Goal: Transaction & Acquisition: Purchase product/service

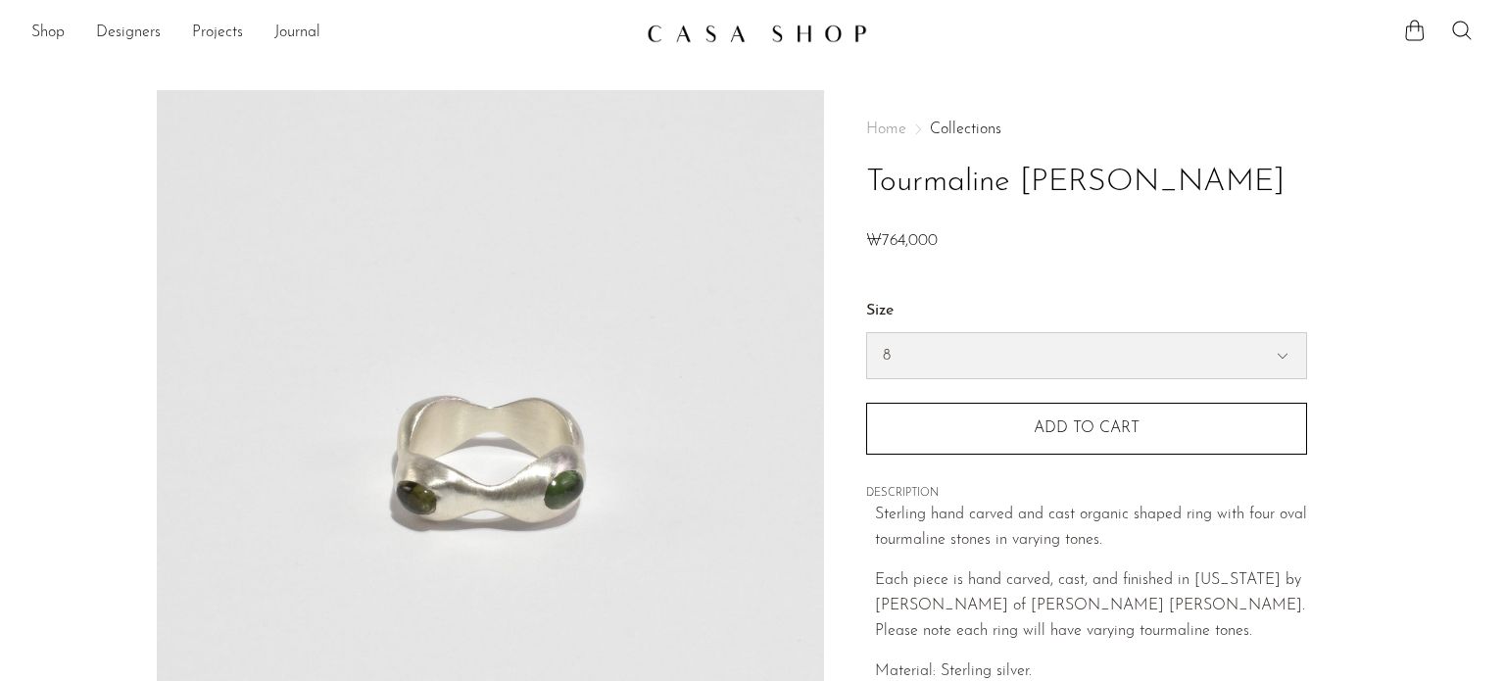
click at [1067, 349] on select "7 8" at bounding box center [1086, 355] width 439 height 45
click at [1219, 192] on h1 "Tourmaline [PERSON_NAME]" at bounding box center [1086, 183] width 441 height 50
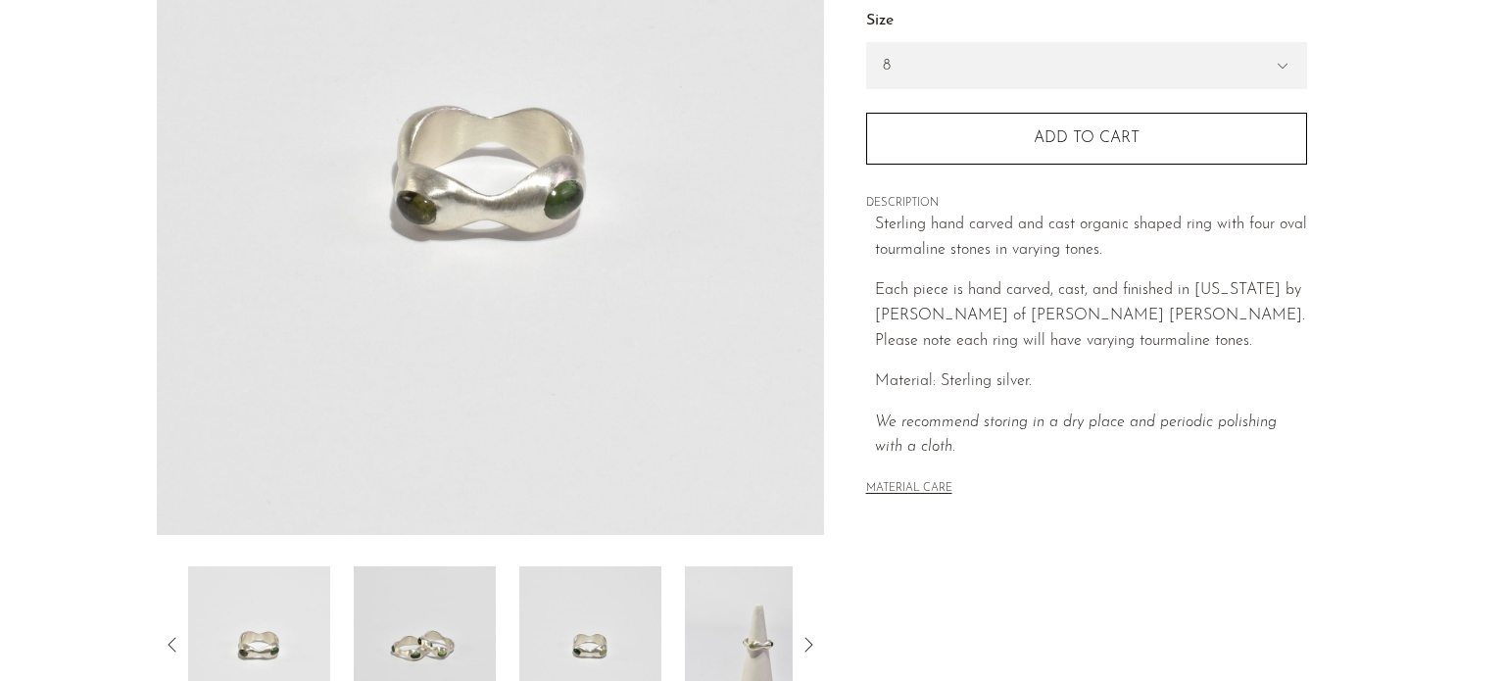
scroll to position [314, 0]
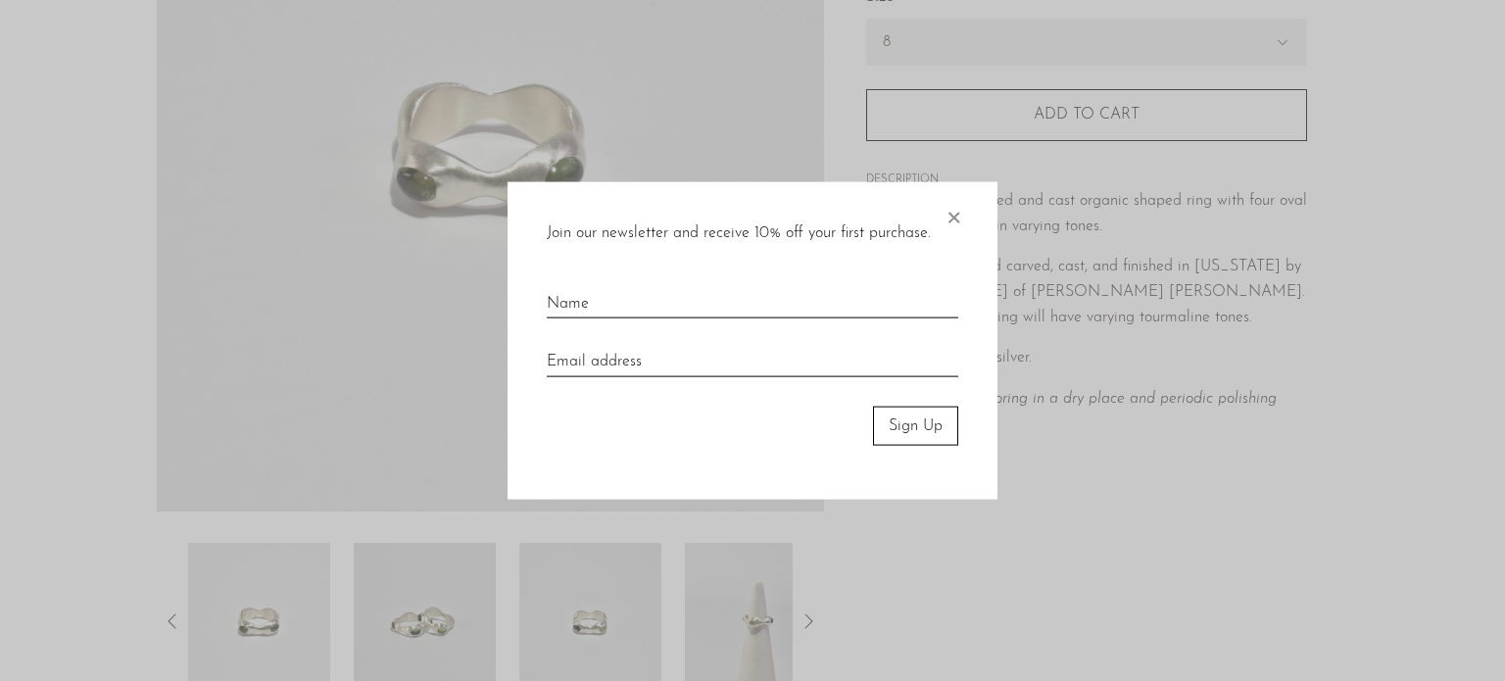
click at [948, 222] on span "×" at bounding box center [954, 212] width 20 height 63
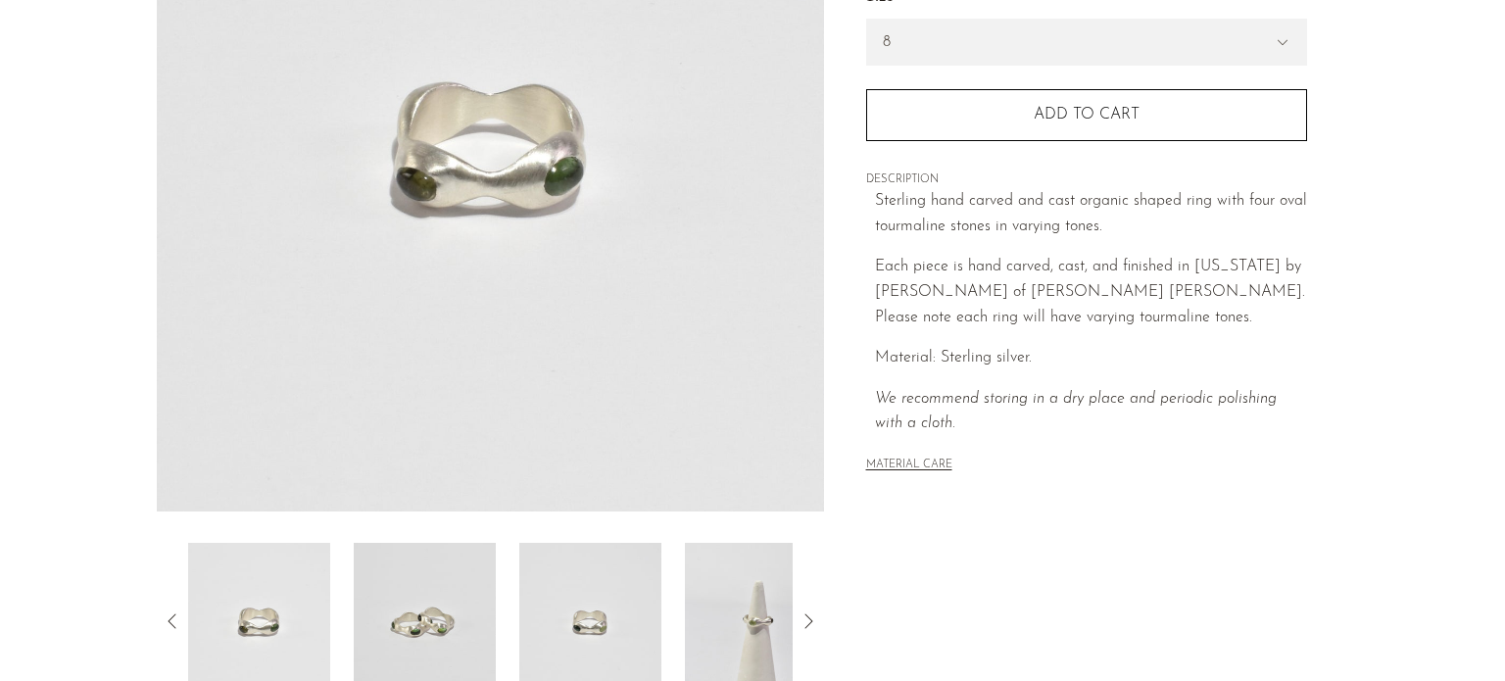
click at [362, 641] on img at bounding box center [425, 621] width 142 height 157
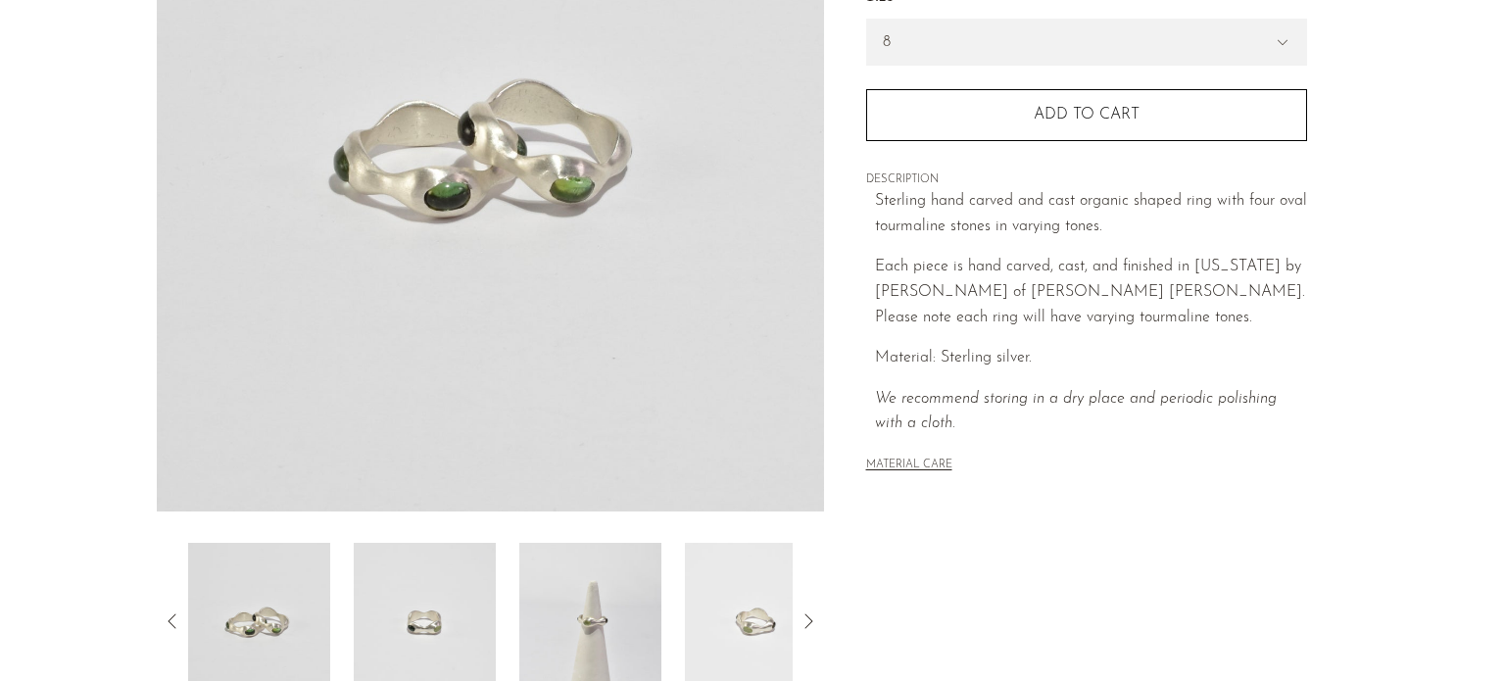
click at [433, 641] on img at bounding box center [425, 621] width 142 height 157
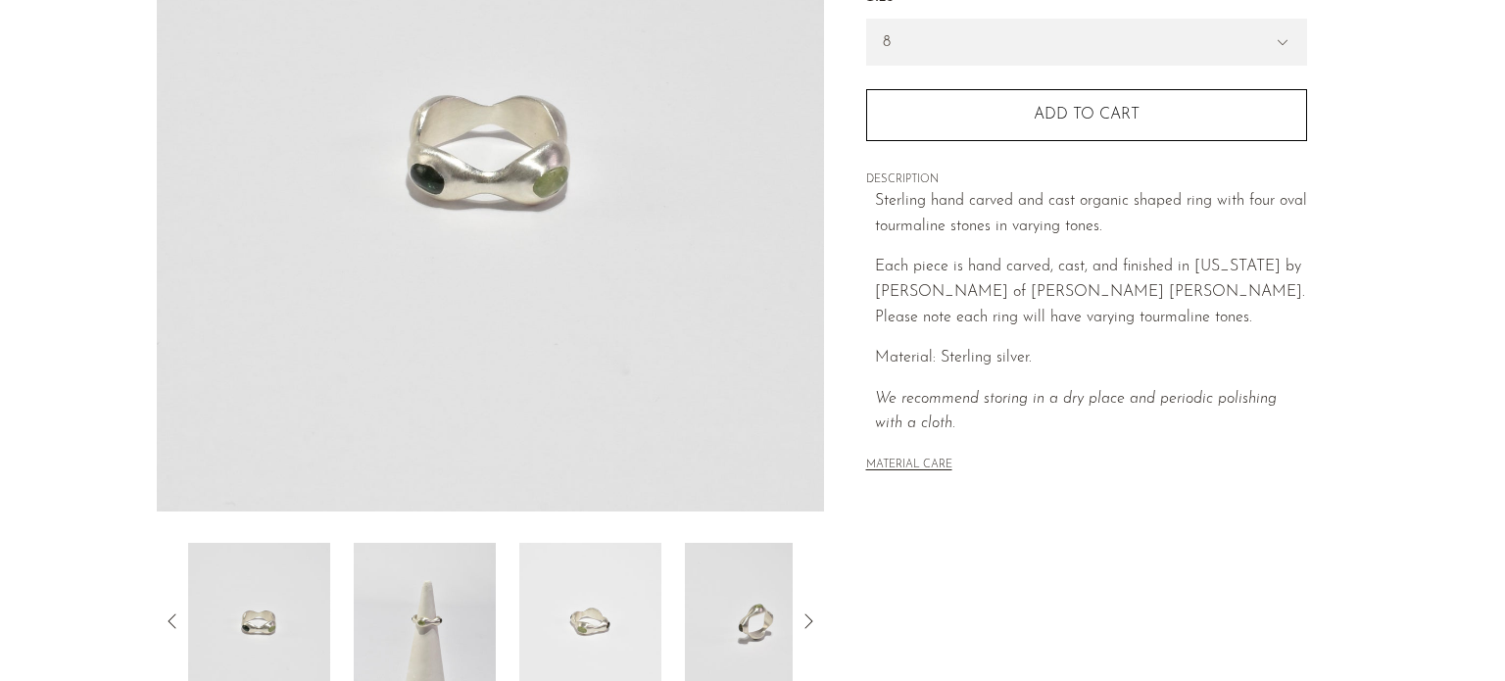
click at [810, 626] on icon at bounding box center [809, 621] width 24 height 24
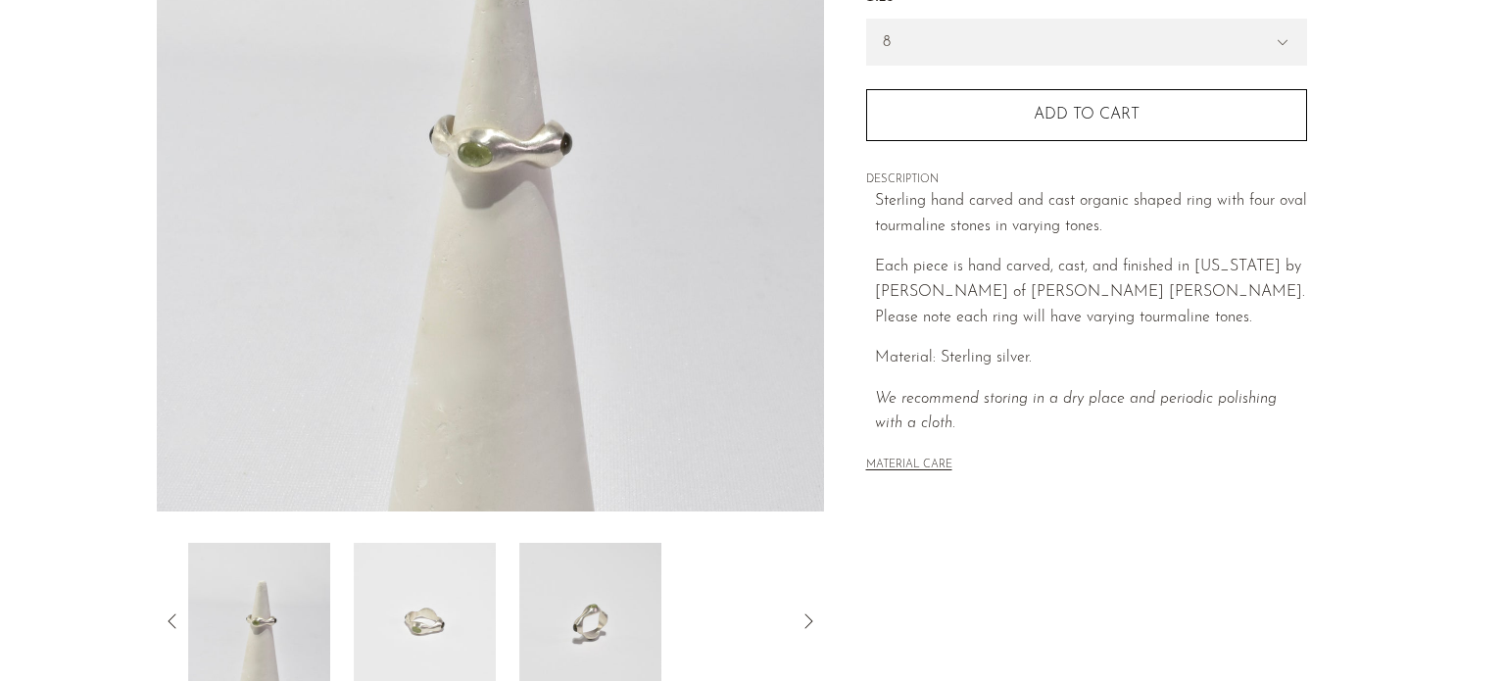
click at [810, 626] on icon at bounding box center [809, 621] width 24 height 24
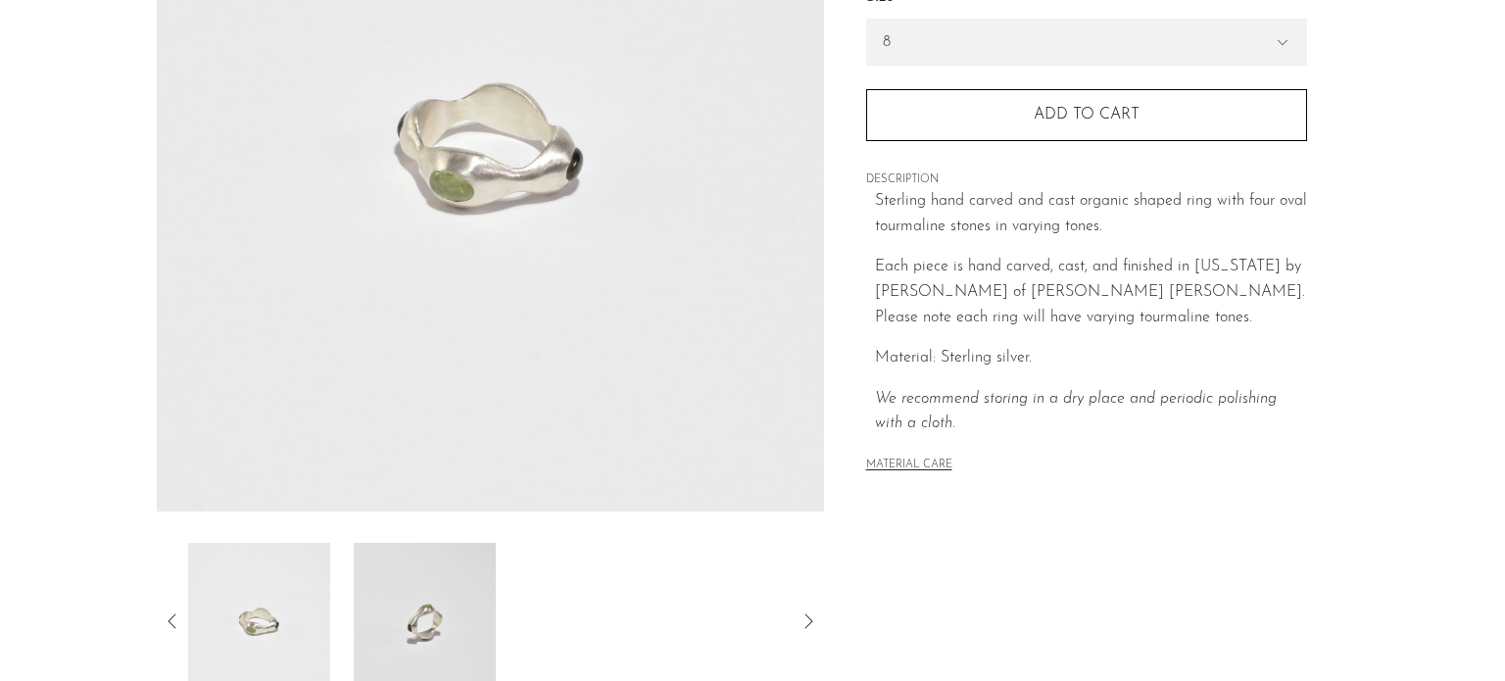
click at [810, 626] on icon at bounding box center [809, 621] width 24 height 24
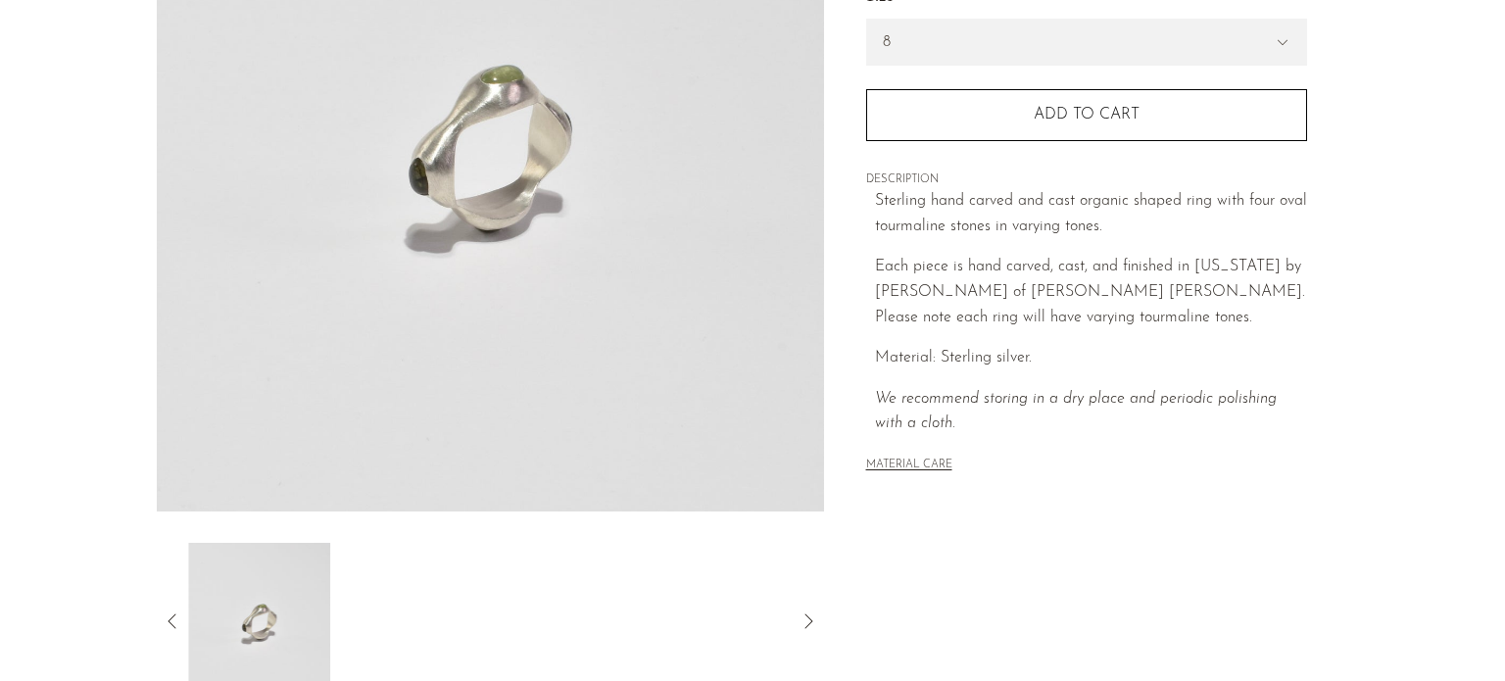
click at [810, 626] on icon at bounding box center [809, 621] width 24 height 24
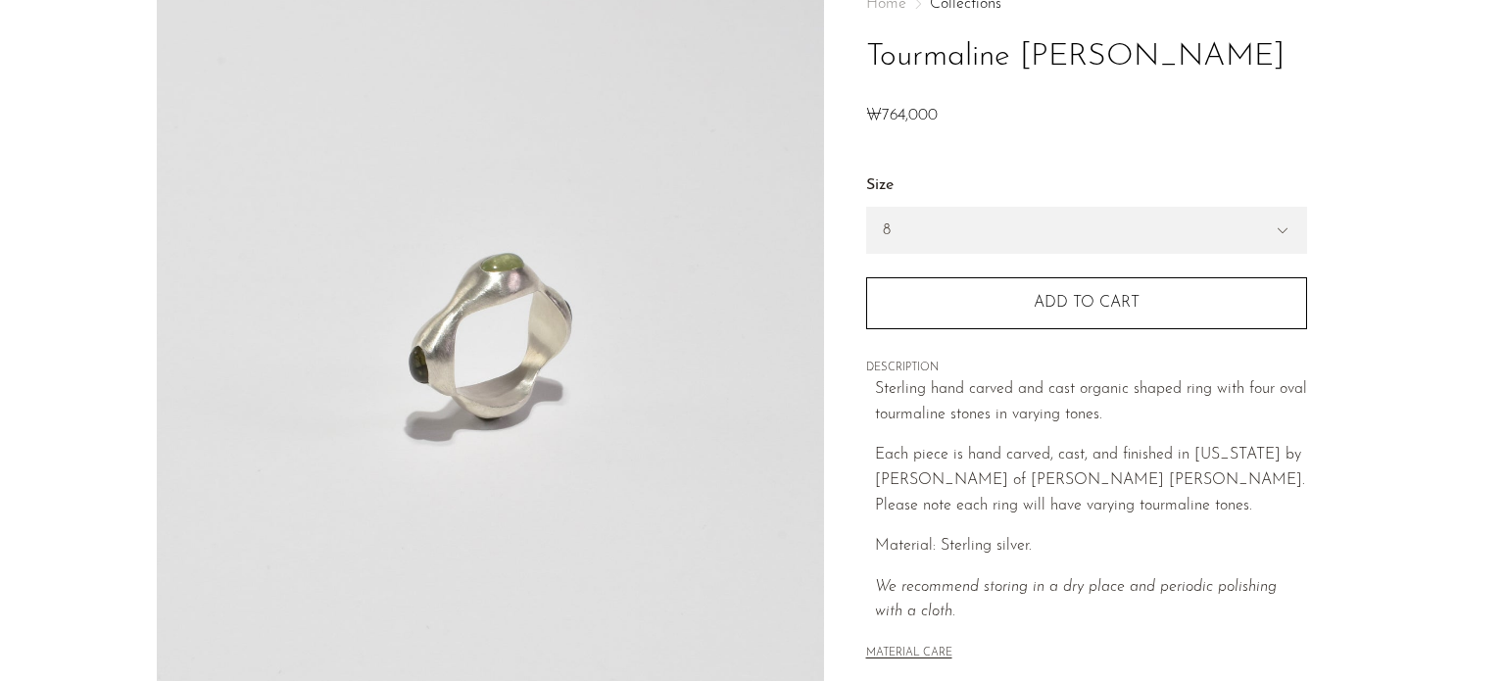
scroll to position [124, 0]
